Goal: Information Seeking & Learning: Find specific page/section

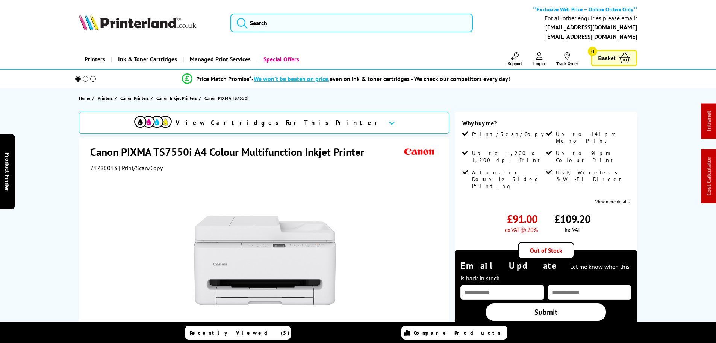
click at [97, 169] on span "7178C013" at bounding box center [103, 168] width 27 height 8
click at [97, 170] on span "7178C013" at bounding box center [103, 168] width 27 height 8
copy span "7178C013"
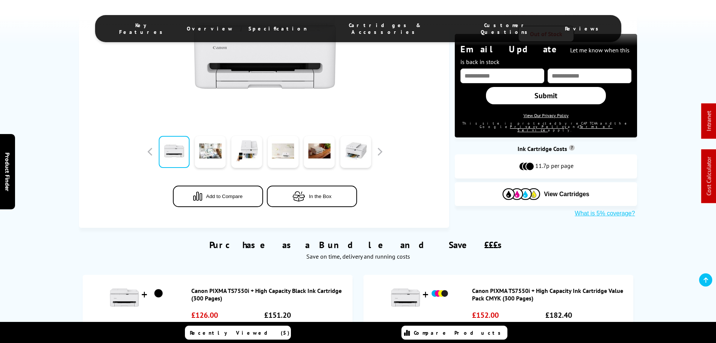
scroll to position [301, 0]
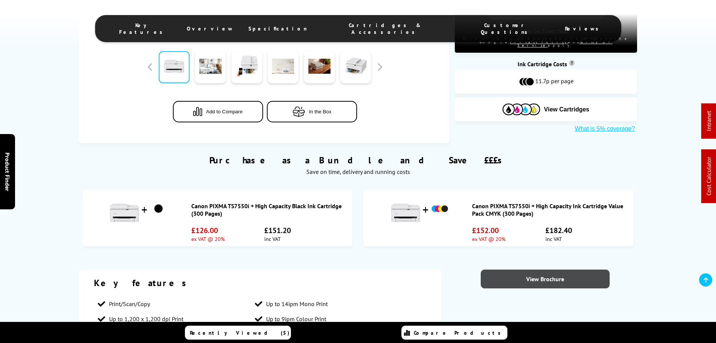
click at [545, 280] on link "View Brochure" at bounding box center [545, 278] width 129 height 19
click at [579, 196] on div "Canon PIXMA TS7550i + High Capacity Ink Cartridge Value Pack CMYK (300 Pages)" at bounding box center [498, 210] width 262 height 32
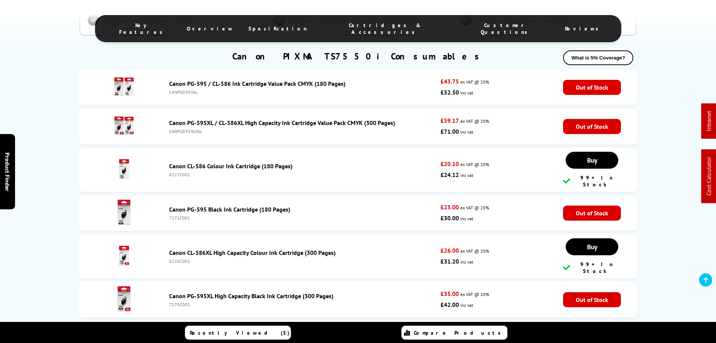
drag, startPoint x: 673, startPoint y: 174, endPoint x: 666, endPoint y: 175, distance: 7.2
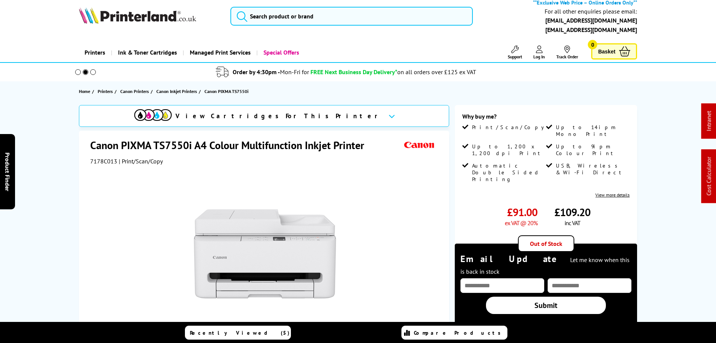
scroll to position [0, 0]
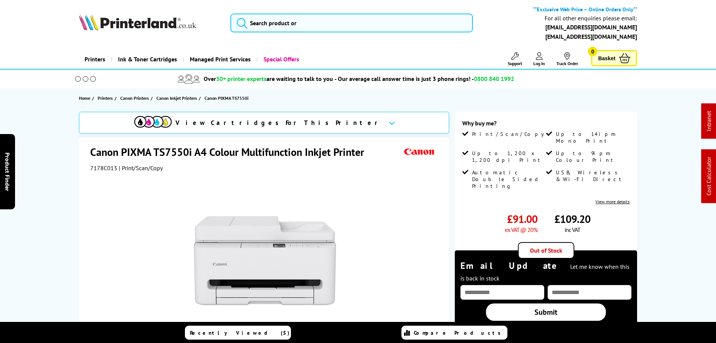
drag, startPoint x: 302, startPoint y: 156, endPoint x: 316, endPoint y: 153, distance: 14.3
click at [302, 155] on h1 "Canon PIXMA TS7550i A4 Colour Multifunction Inkjet Printer" at bounding box center [231, 152] width 282 height 14
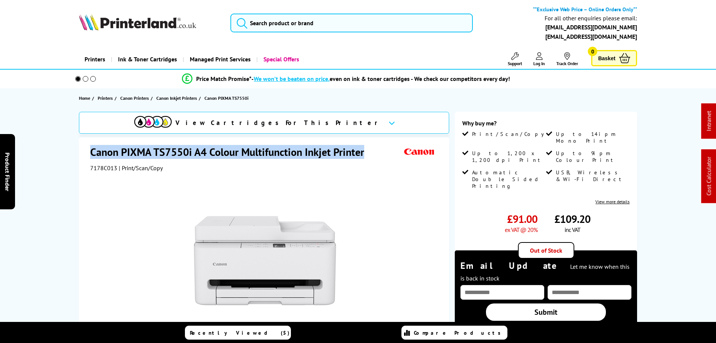
drag, startPoint x: 212, startPoint y: 153, endPoint x: 62, endPoint y: 155, distance: 149.7
click at [62, 155] on div "View Cartridges For This Printer Canon PIXMA TS7550i A4 Colour Multifunction In…" at bounding box center [359, 278] width 602 height 332
copy h1 "Canon PIXMA TS7550i A4 Colour Multifunction Inkjet Printer"
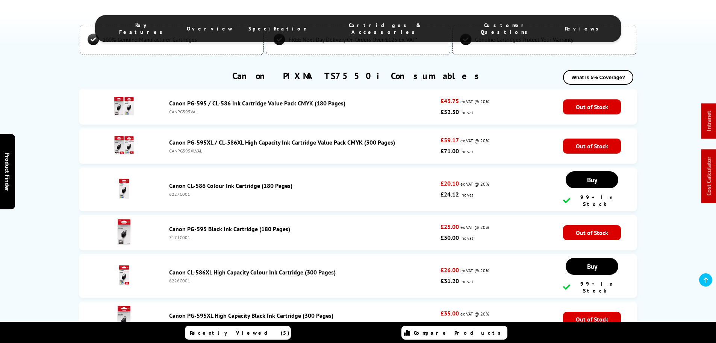
scroll to position [1391, 0]
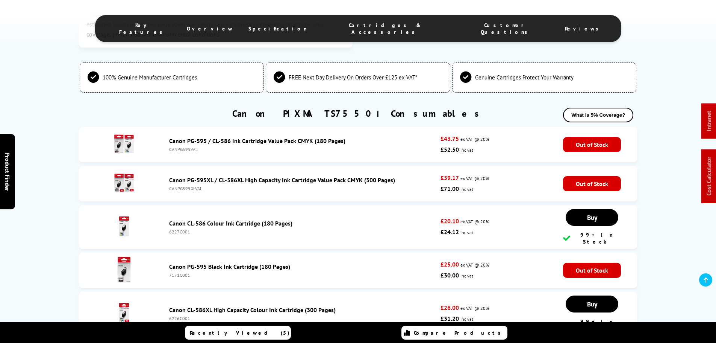
click at [338, 117] on link "Canon PIXMA TS7550i Consumables" at bounding box center [358, 114] width 252 height 12
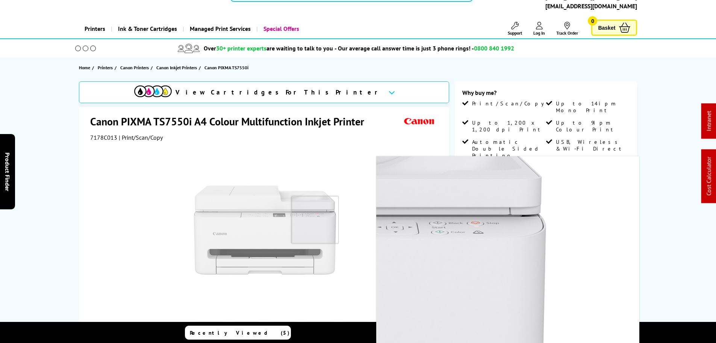
scroll to position [0, 0]
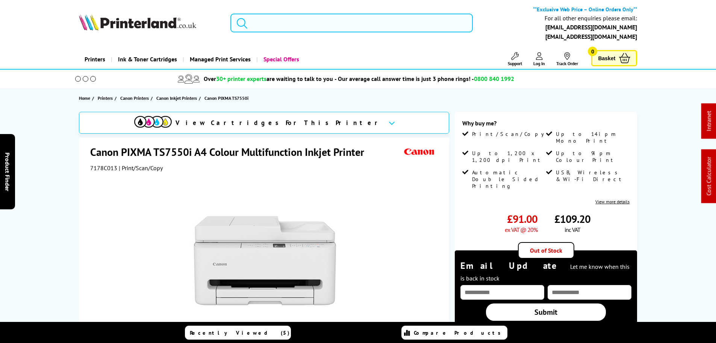
click at [317, 17] on input "search" at bounding box center [352, 23] width 243 height 19
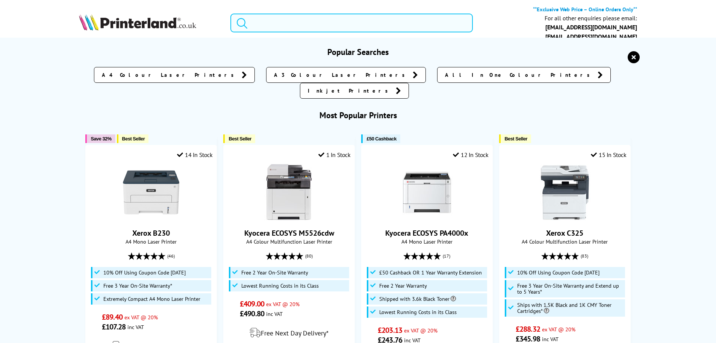
paste input "8601dn"
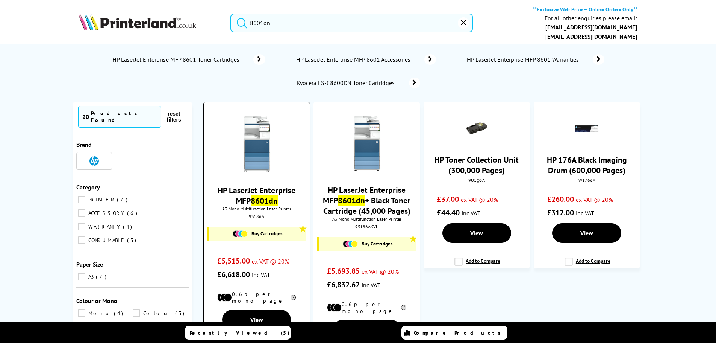
type input "8601dn"
click at [255, 134] on img at bounding box center [257, 143] width 56 height 56
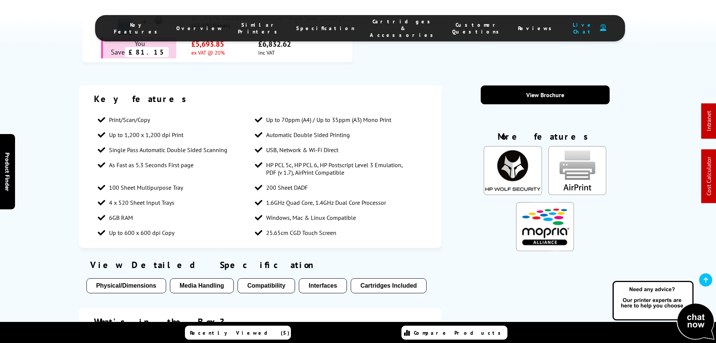
scroll to position [526, 0]
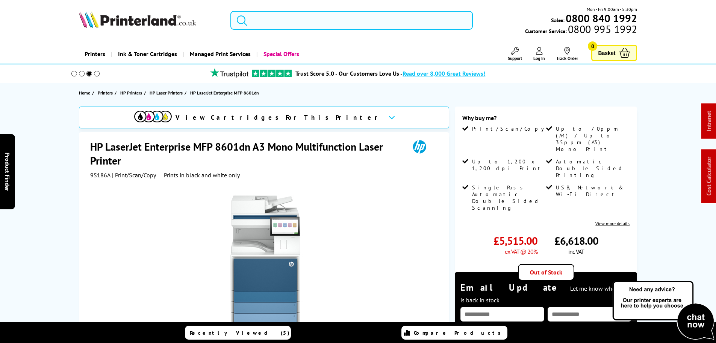
click at [296, 18] on input "search" at bounding box center [352, 20] width 243 height 19
paste input "8601z"
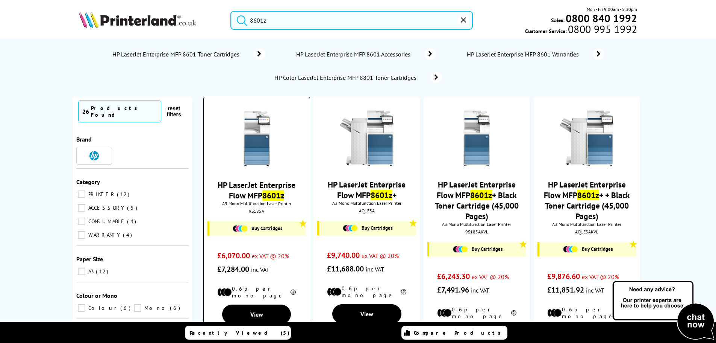
type input "8601z"
click at [255, 138] on img at bounding box center [257, 138] width 56 height 56
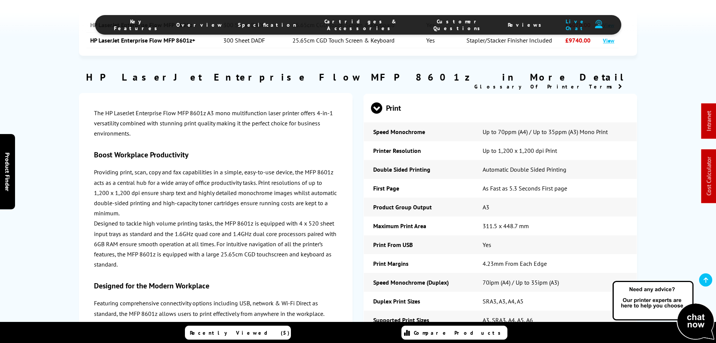
scroll to position [1014, 0]
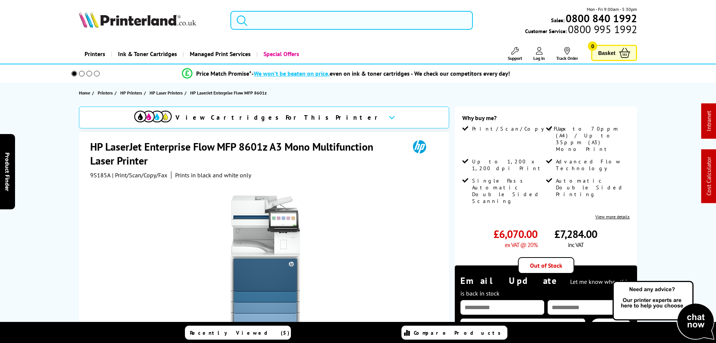
click at [375, 23] on input "search" at bounding box center [352, 20] width 243 height 19
paste input "8601z"
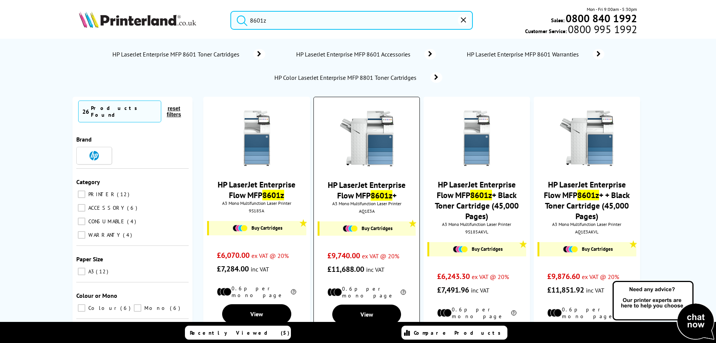
type input "8601z"
click at [378, 135] on img at bounding box center [367, 138] width 56 height 56
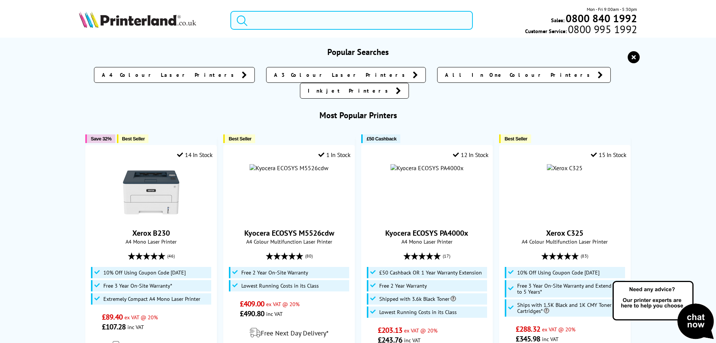
click at [288, 21] on input "search" at bounding box center [352, 20] width 243 height 19
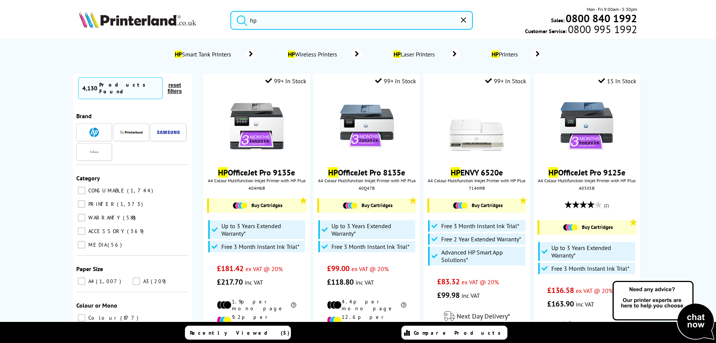
drag, startPoint x: 284, startPoint y: 19, endPoint x: 66, endPoint y: 9, distance: 217.6
click at [82, 10] on div "hp Mon - Fri 9:00am - 5:30pm Sales: 0800 840 1992 Customer Service: 0800 995 19…" at bounding box center [359, 22] width 602 height 33
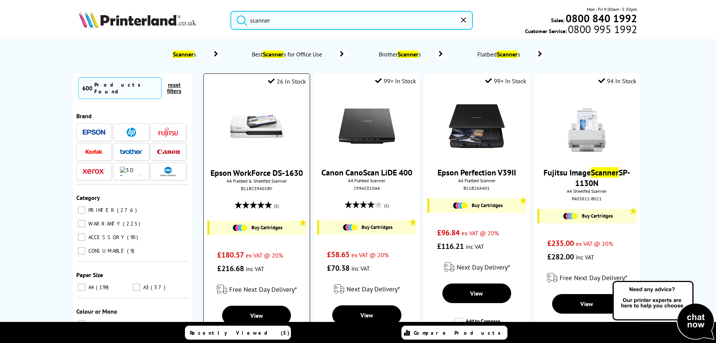
type input "scanner"
click at [261, 229] on span "Buy Cartridges" at bounding box center [267, 227] width 31 height 6
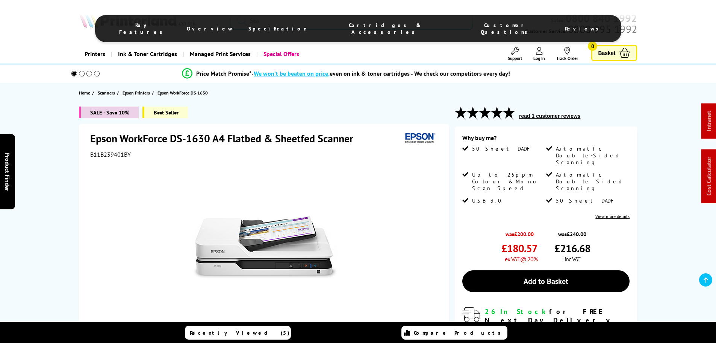
scroll to position [1166, 0]
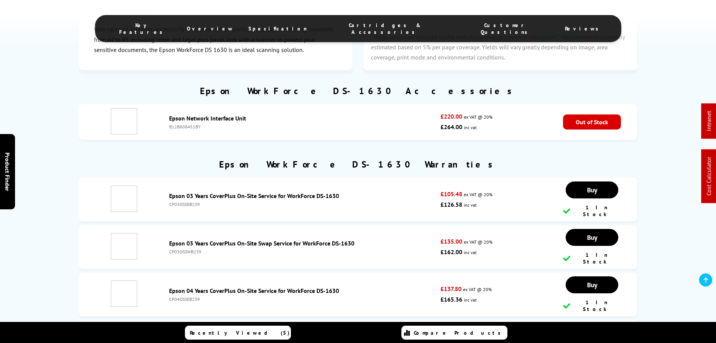
select select "3"
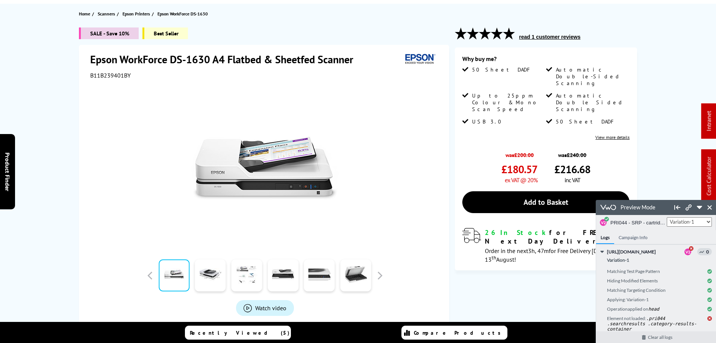
scroll to position [0, 0]
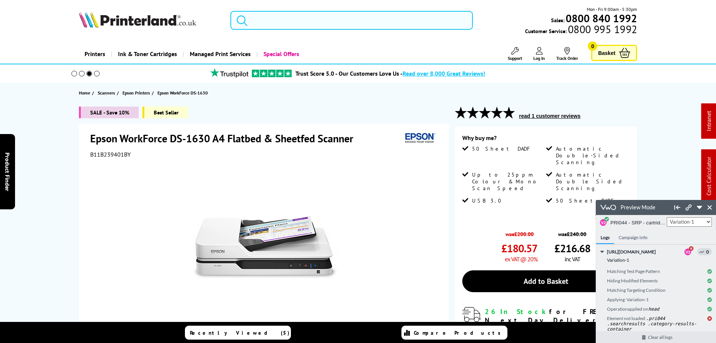
click at [264, 23] on input "search" at bounding box center [352, 20] width 243 height 19
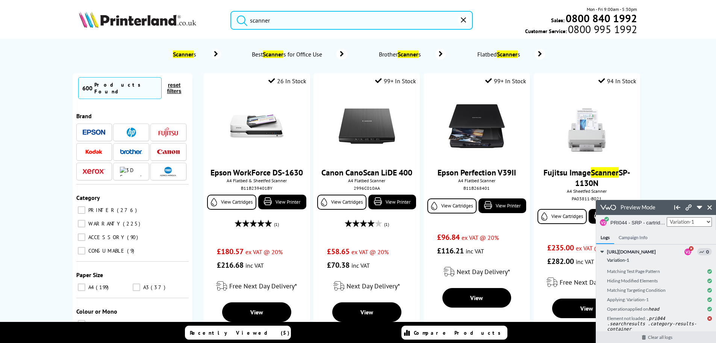
type input "scanner"
click at [467, 20] on button "reset" at bounding box center [463, 20] width 11 height 11
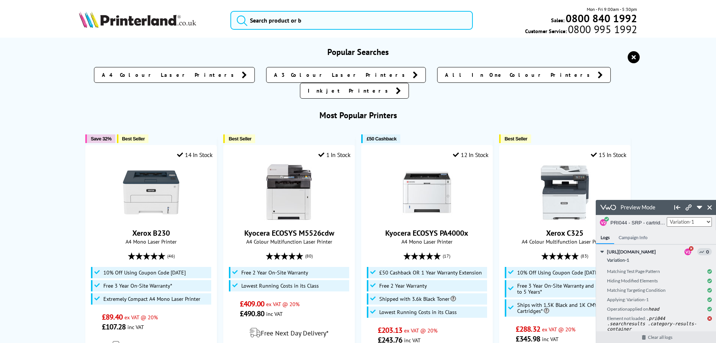
click at [634, 56] on icon "reset" at bounding box center [634, 57] width 12 height 12
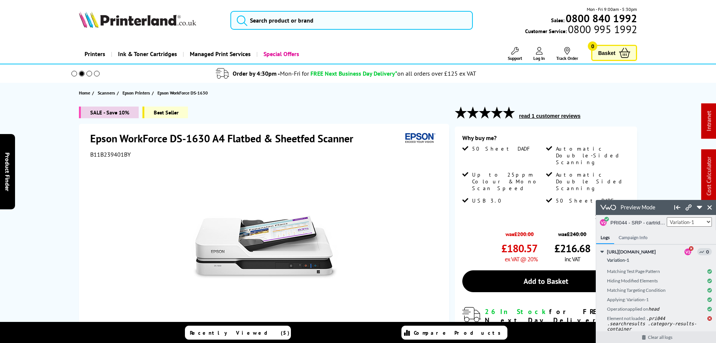
click at [708, 211] on link at bounding box center [710, 207] width 10 height 10
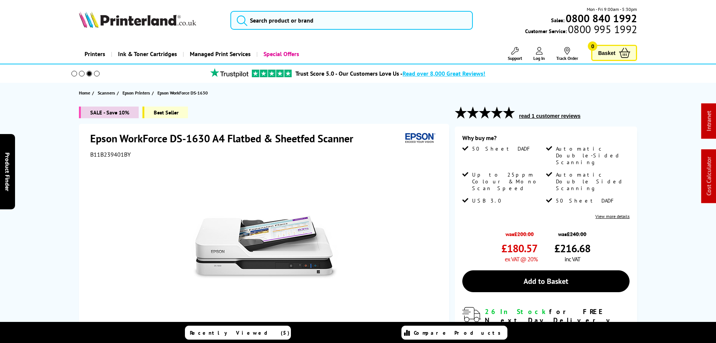
select select "3"
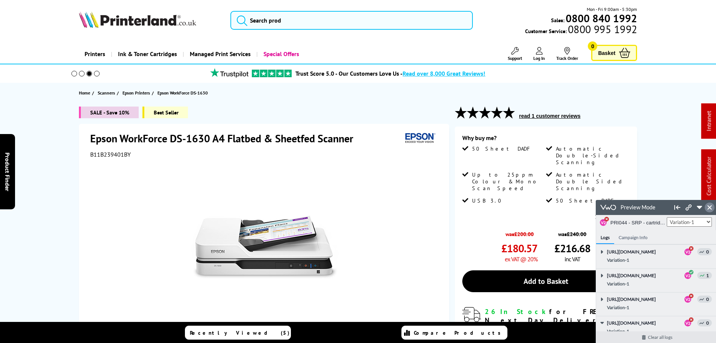
scroll to position [146, 0]
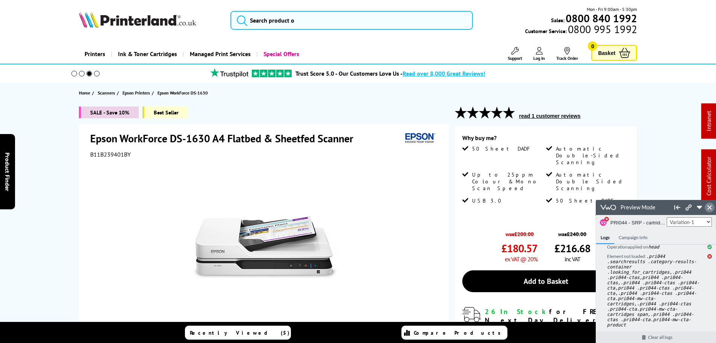
click at [712, 208] on icon at bounding box center [710, 207] width 5 height 5
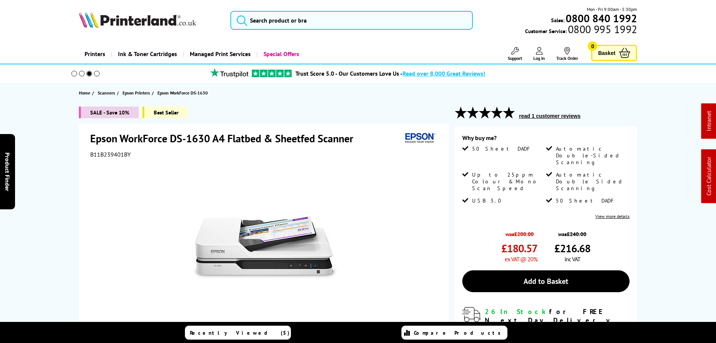
select select "3"
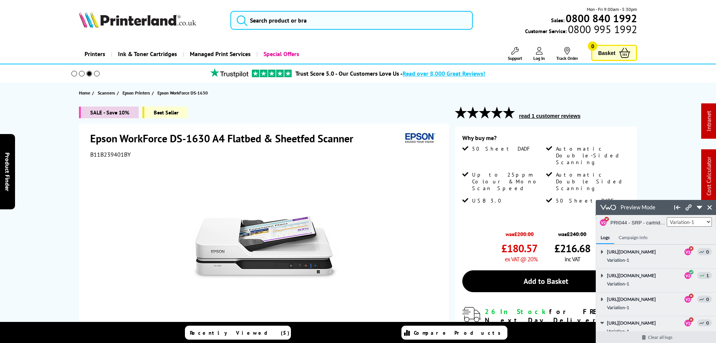
scroll to position [0, 0]
click at [288, 26] on input "search" at bounding box center [352, 20] width 243 height 19
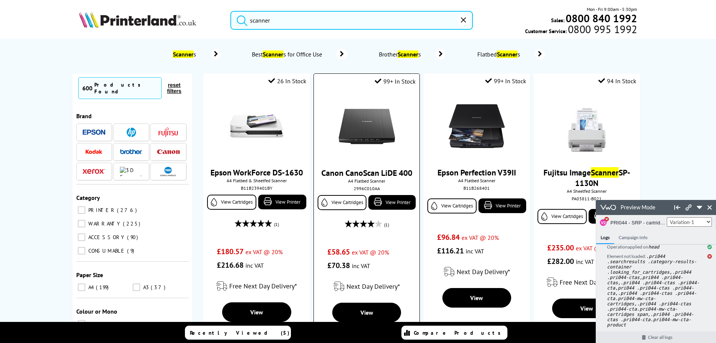
scroll to position [396, 0]
type input "scanner"
click at [709, 208] on icon at bounding box center [710, 207] width 5 height 5
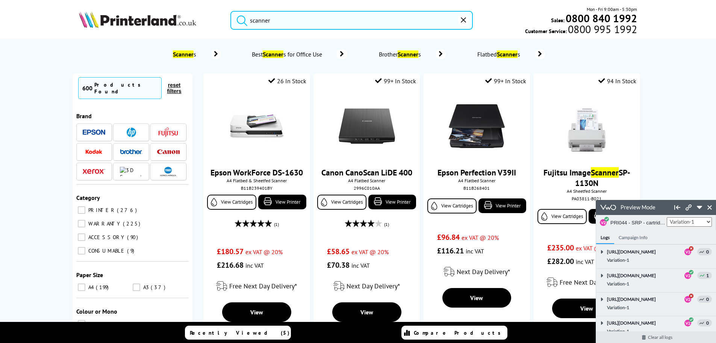
scroll to position [203, 0]
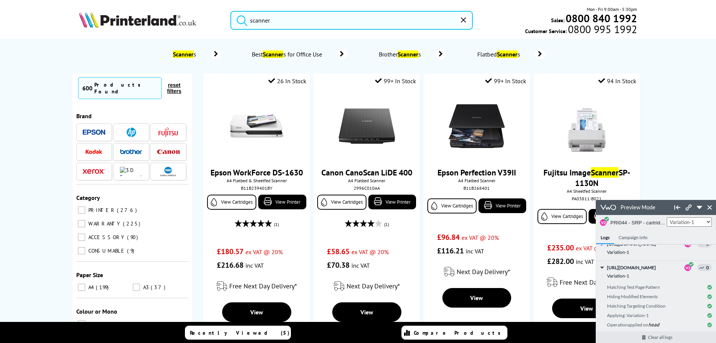
click at [702, 221] on select "Control Control Variation-1" at bounding box center [689, 221] width 45 height 9
select select "1"
click at [667, 217] on select "Control Control Variation-1" at bounding box center [689, 221] width 45 height 9
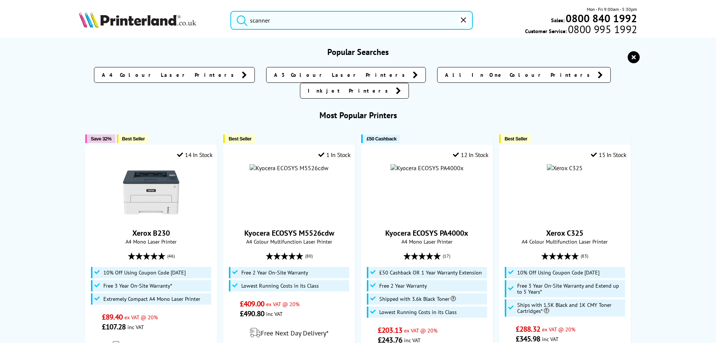
click at [266, 20] on input "scanner" at bounding box center [352, 20] width 243 height 19
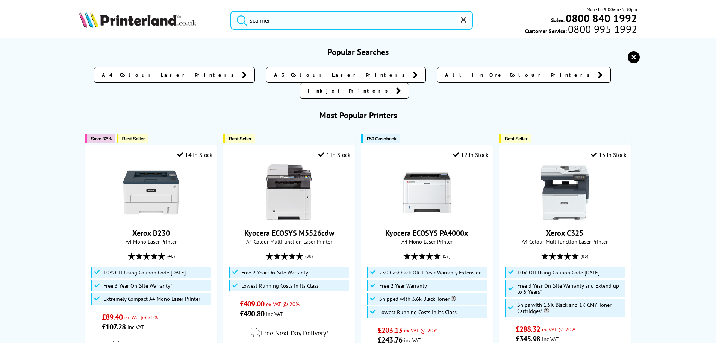
click at [301, 20] on input "scanner" at bounding box center [352, 20] width 243 height 19
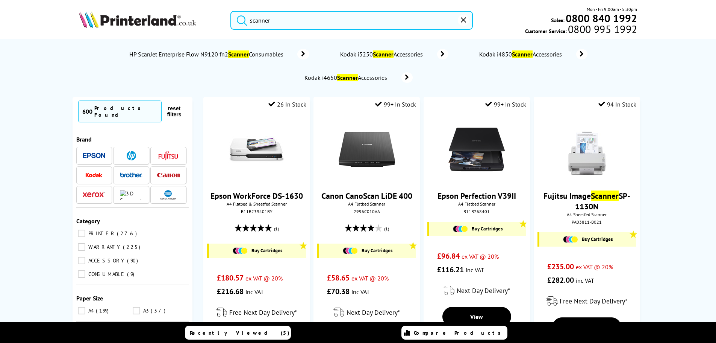
type input "scanner"
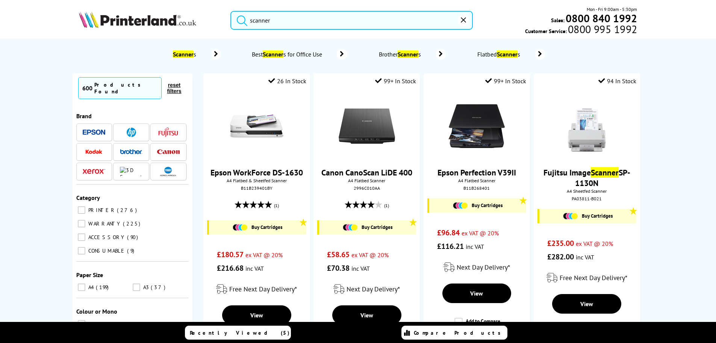
click at [177, 18] on img at bounding box center [137, 19] width 117 height 17
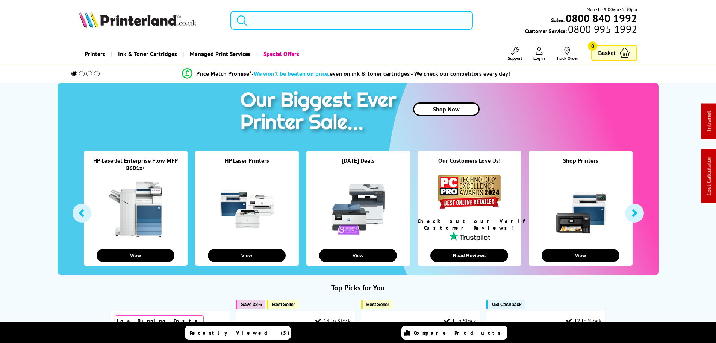
click at [327, 23] on input "search" at bounding box center [352, 20] width 243 height 19
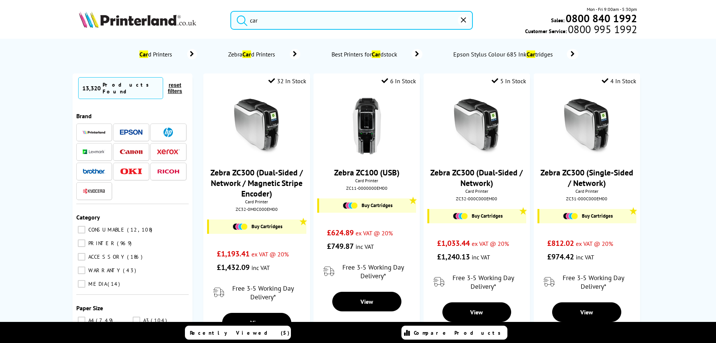
type input "car"
click at [148, 21] on img at bounding box center [137, 19] width 117 height 17
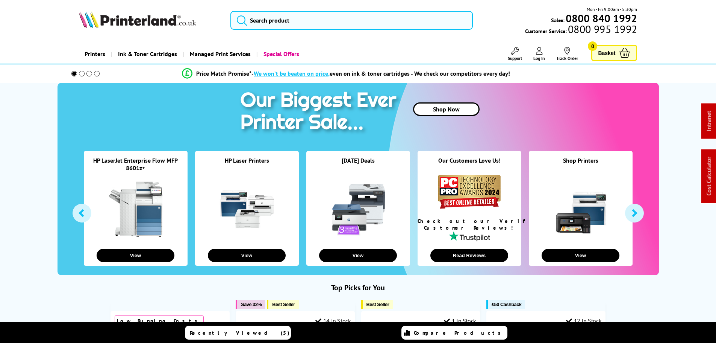
click at [542, 53] on icon at bounding box center [539, 51] width 7 height 8
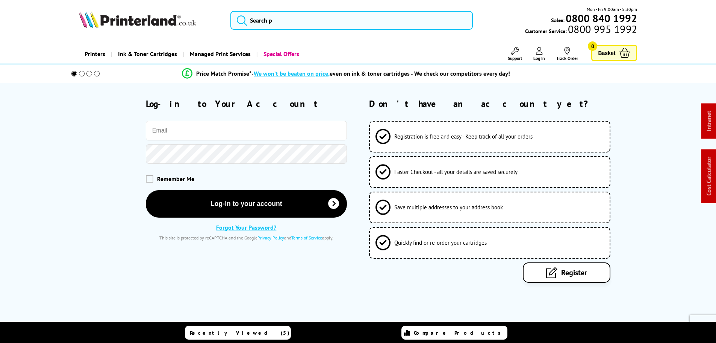
type input "[PERSON_NAME][EMAIL_ADDRESS][DOMAIN_NAME]"
drag, startPoint x: 218, startPoint y: 141, endPoint x: 229, endPoint y: 140, distance: 11.7
click at [218, 141] on div "r.turner@printerland.co.uk Remember Me Log-in to your account Forgot Your Passw…" at bounding box center [213, 181] width 268 height 120
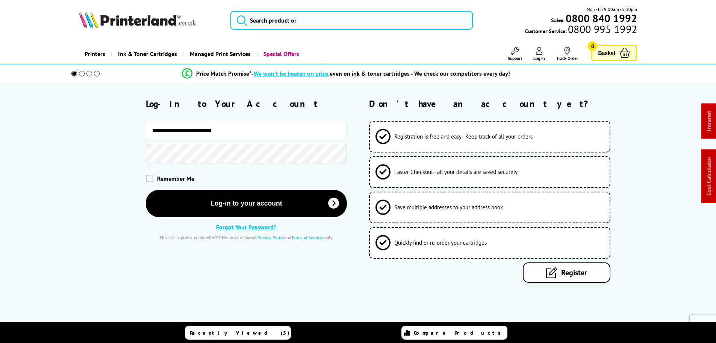
drag, startPoint x: 272, startPoint y: 130, endPoint x: 18, endPoint y: 124, distance: 253.9
click at [66, 130] on div "**********" at bounding box center [359, 190] width 602 height 185
type input "**********"
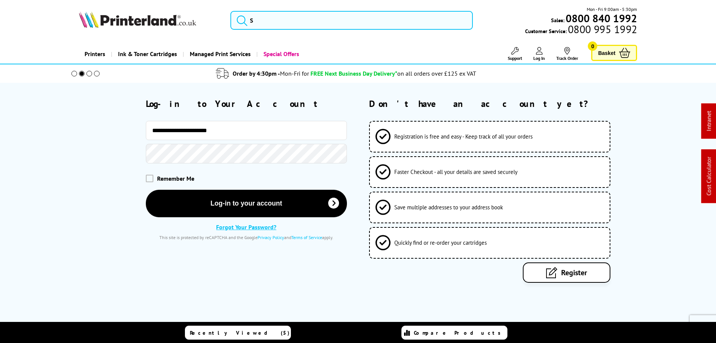
click at [54, 128] on form "**********" at bounding box center [358, 190] width 716 height 185
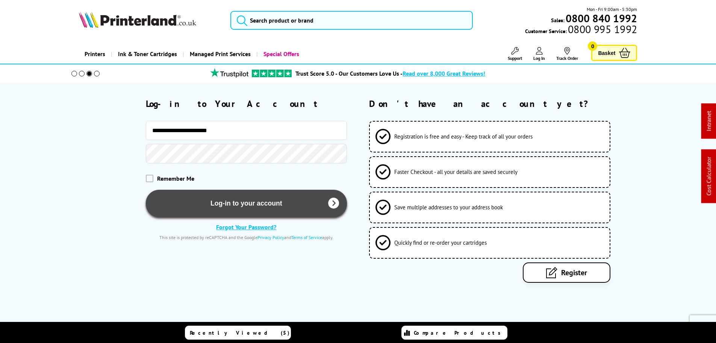
click at [295, 208] on button "Log-in to your account" at bounding box center [246, 203] width 201 height 27
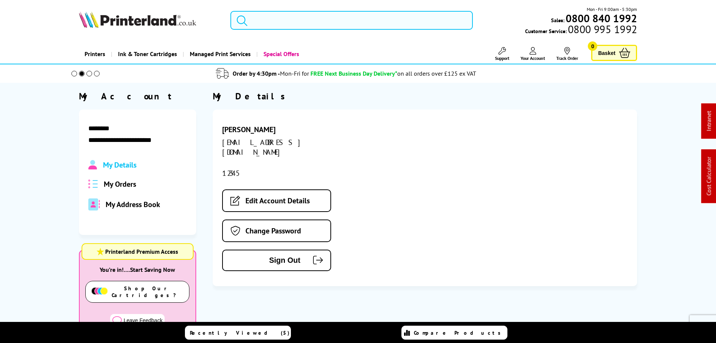
click at [328, 24] on input "search" at bounding box center [352, 20] width 243 height 19
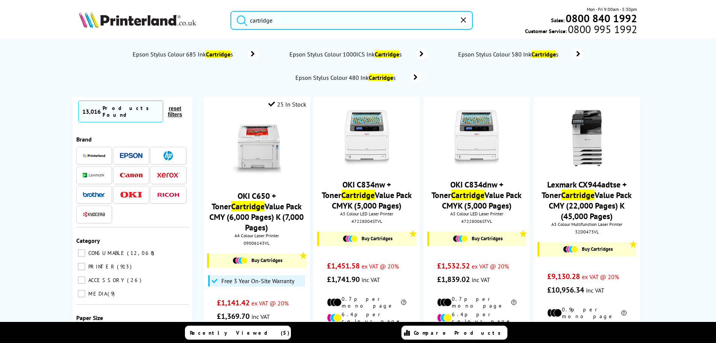
type input "cartridge"
click at [81, 249] on input "CONSUMABLE 12,068" at bounding box center [82, 253] width 8 height 8
